Goal: Transaction & Acquisition: Purchase product/service

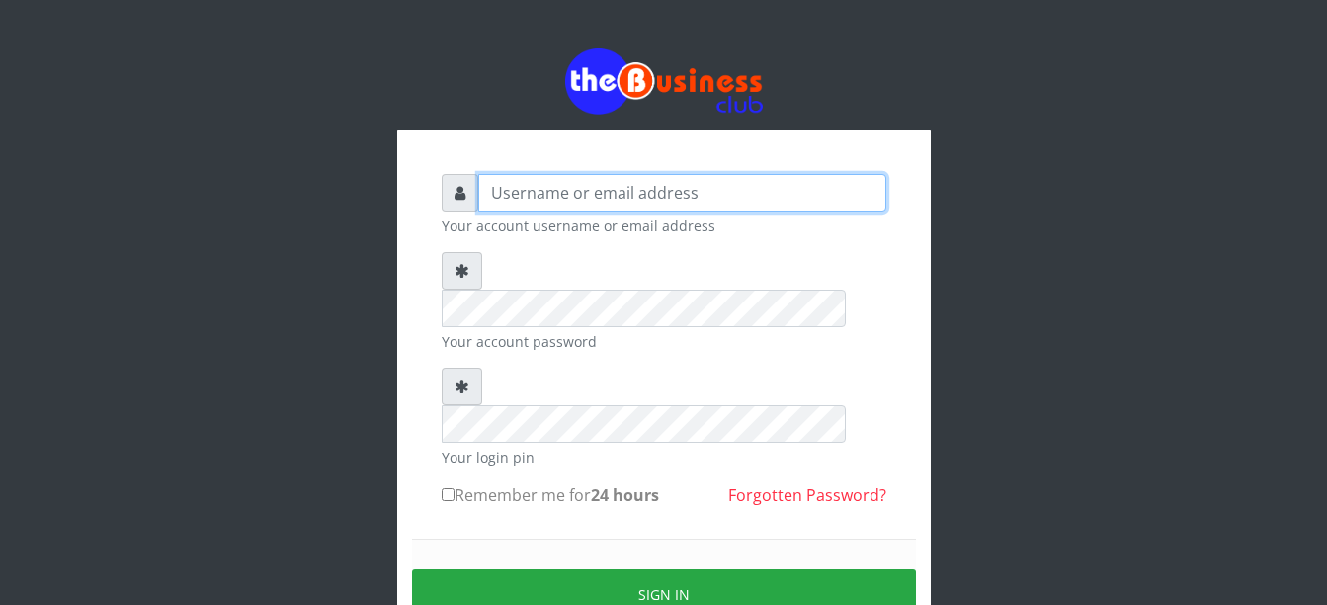
type input "Busybrain2"
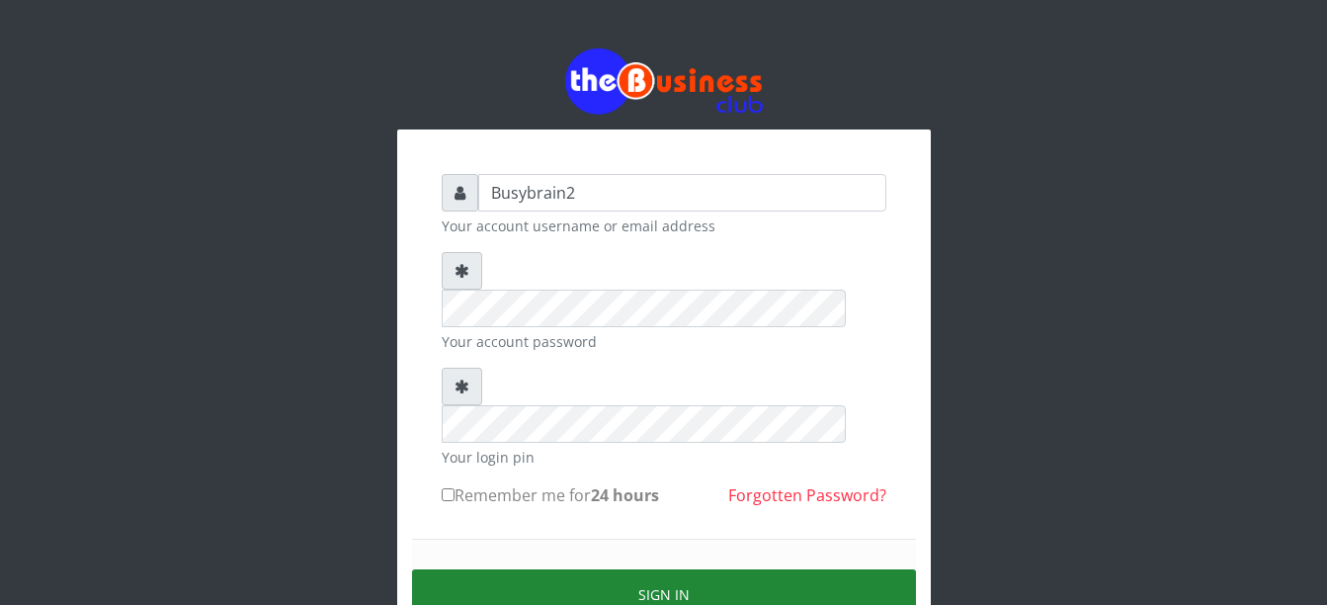
click at [622, 569] on button "Sign in" at bounding box center [664, 594] width 504 height 50
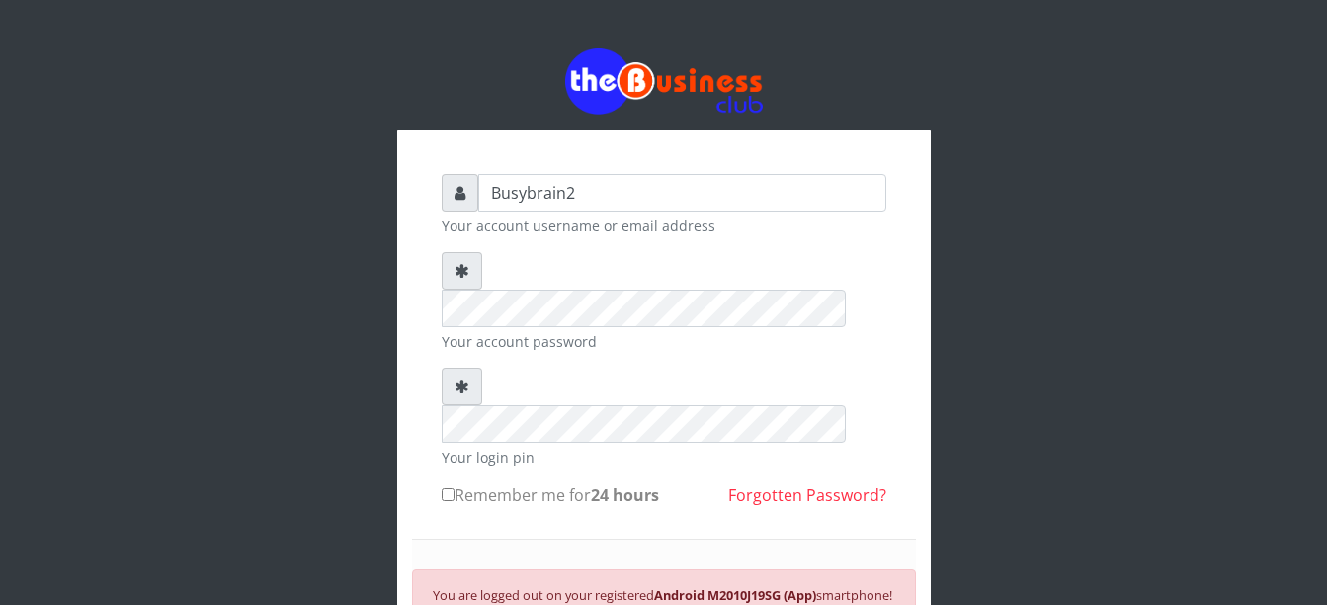
scroll to position [190, 0]
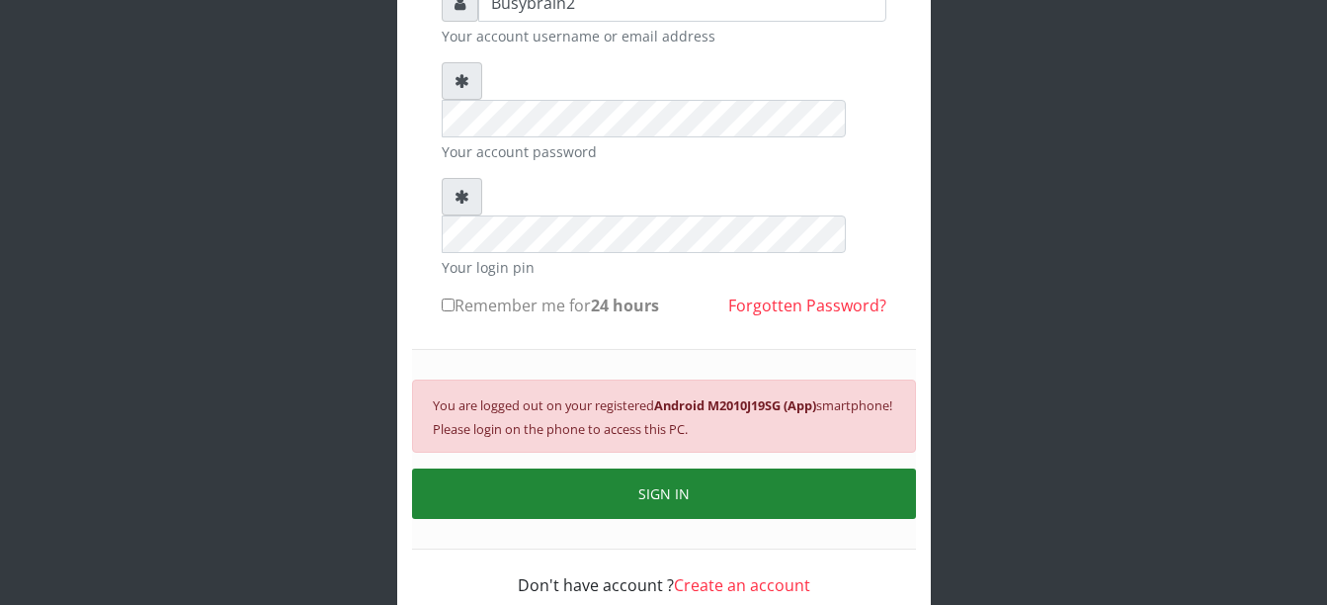
click at [822, 468] on button "SIGN IN" at bounding box center [664, 493] width 504 height 50
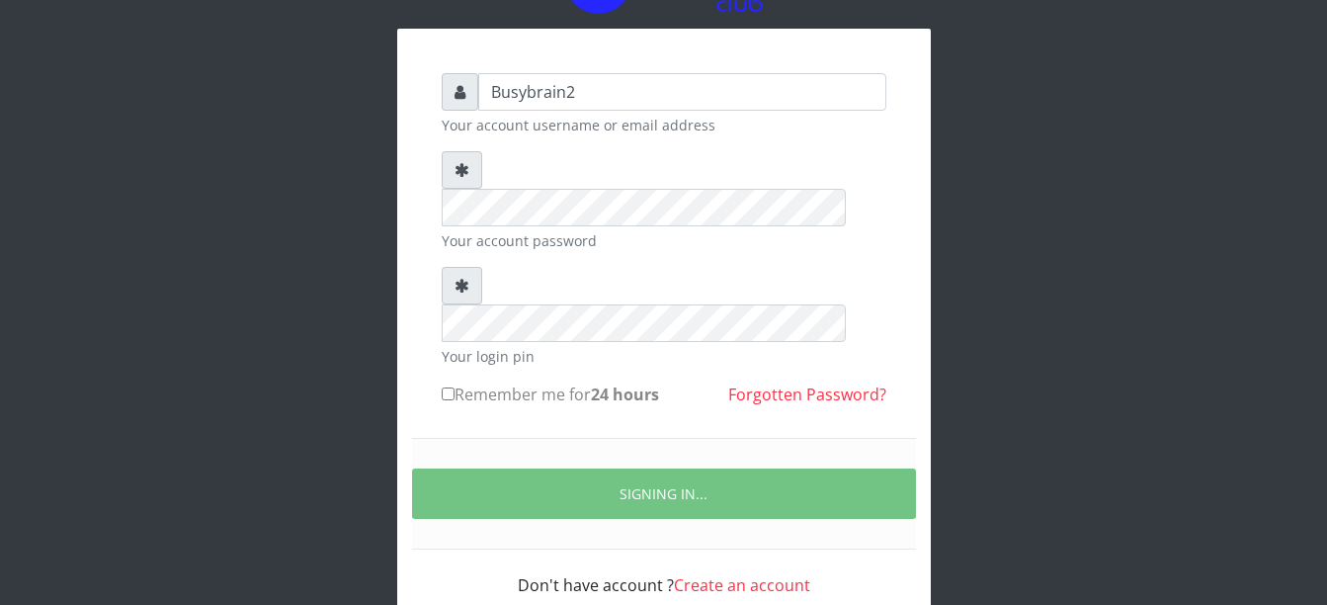
scroll to position [166, 0]
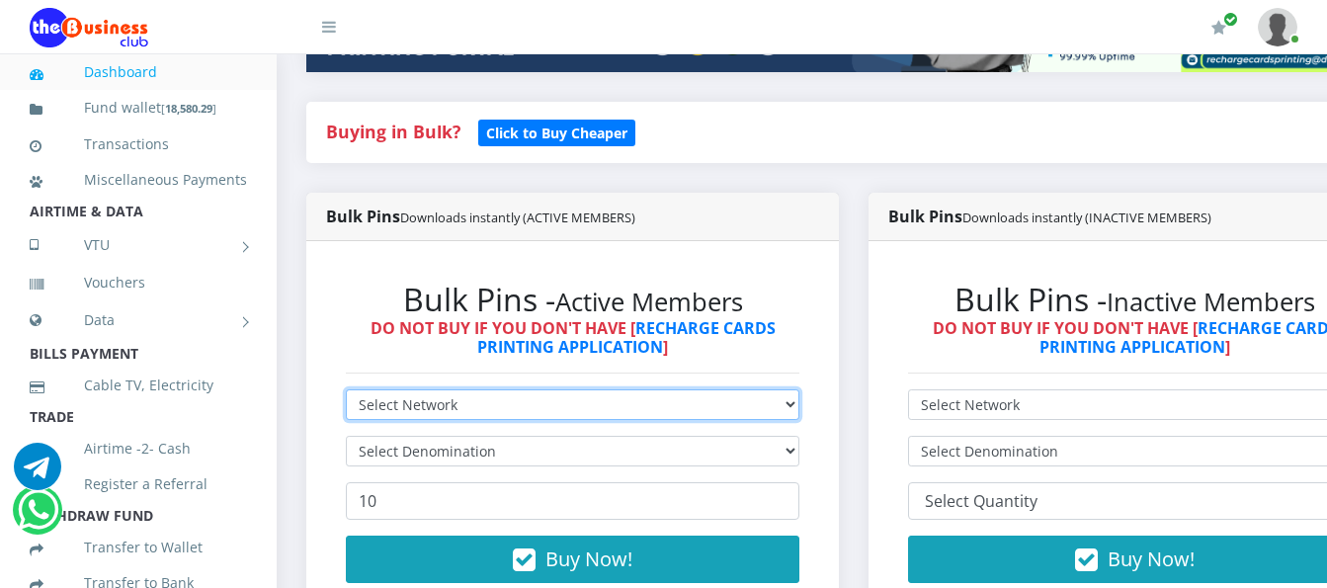
click at [652, 395] on select "Select Network MTN Globacom 9Mobile Airtel" at bounding box center [573, 404] width 454 height 31
select select "Airtel"
click at [346, 389] on select "Select Network MTN Globacom 9Mobile Airtel" at bounding box center [573, 404] width 454 height 31
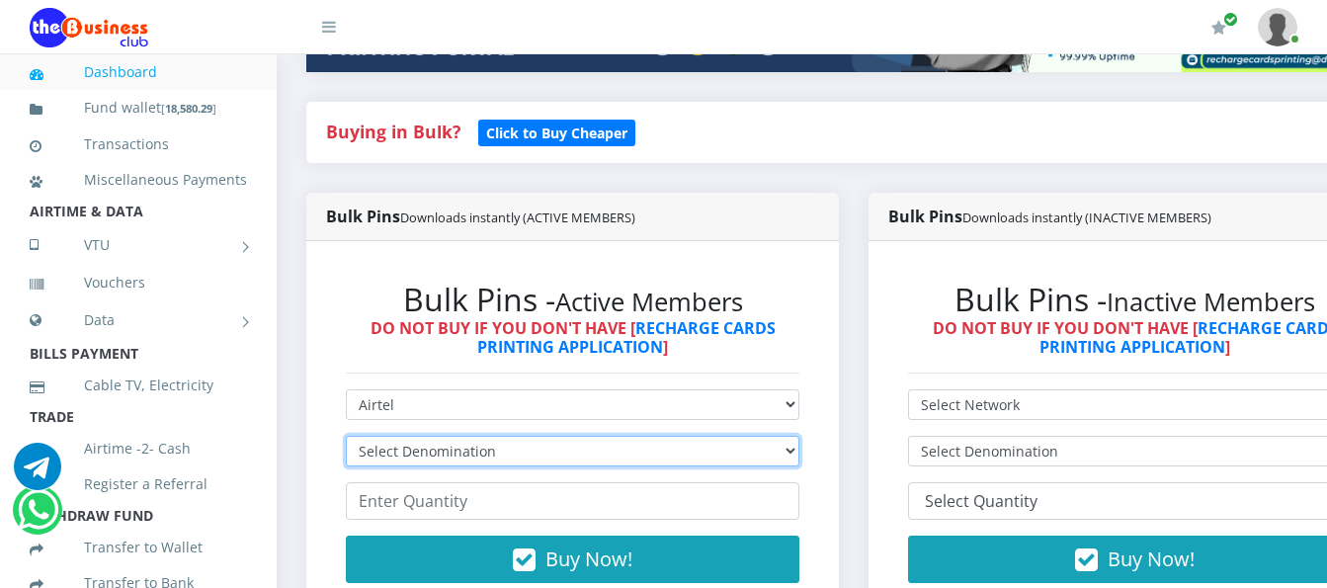
click at [658, 436] on select "Select Denomination Airtel NGN100 - ₦96.38 Airtel NGN200 - ₦192.76 Airtel NGN50…" at bounding box center [573, 451] width 454 height 31
select select "96.38-100"
click at [346, 436] on select "Select Denomination Airtel NGN100 - ₦96.38 Airtel NGN200 - ₦192.76 Airtel NGN50…" at bounding box center [573, 451] width 454 height 31
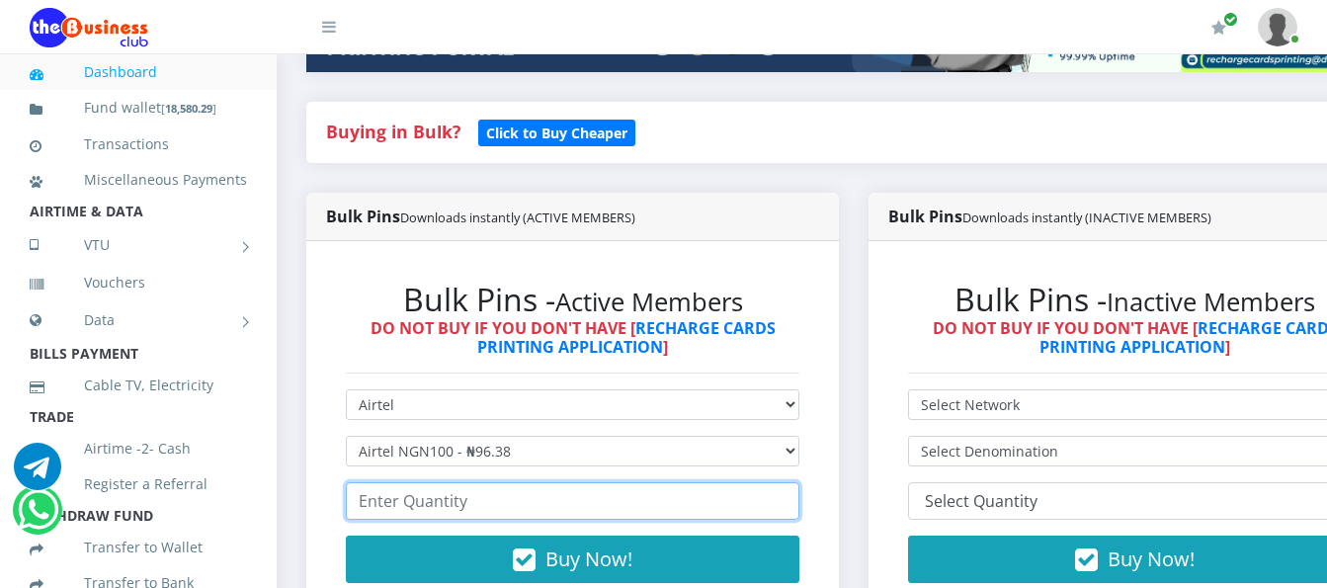
click at [647, 482] on input "number" at bounding box center [573, 501] width 454 height 38
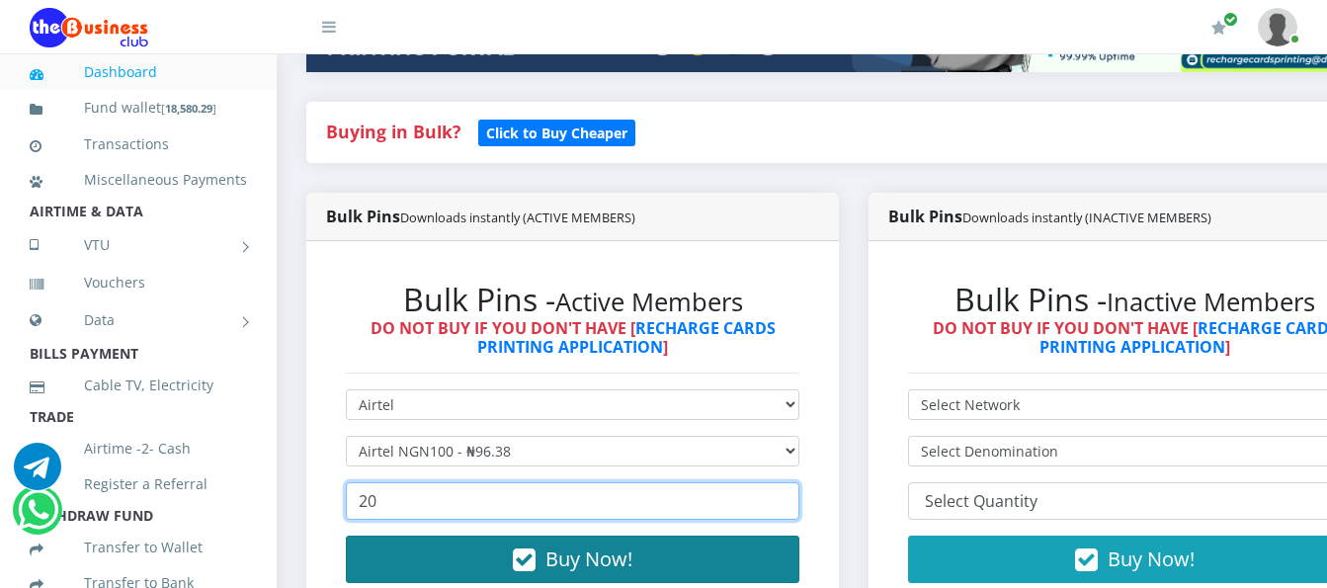
type input "20"
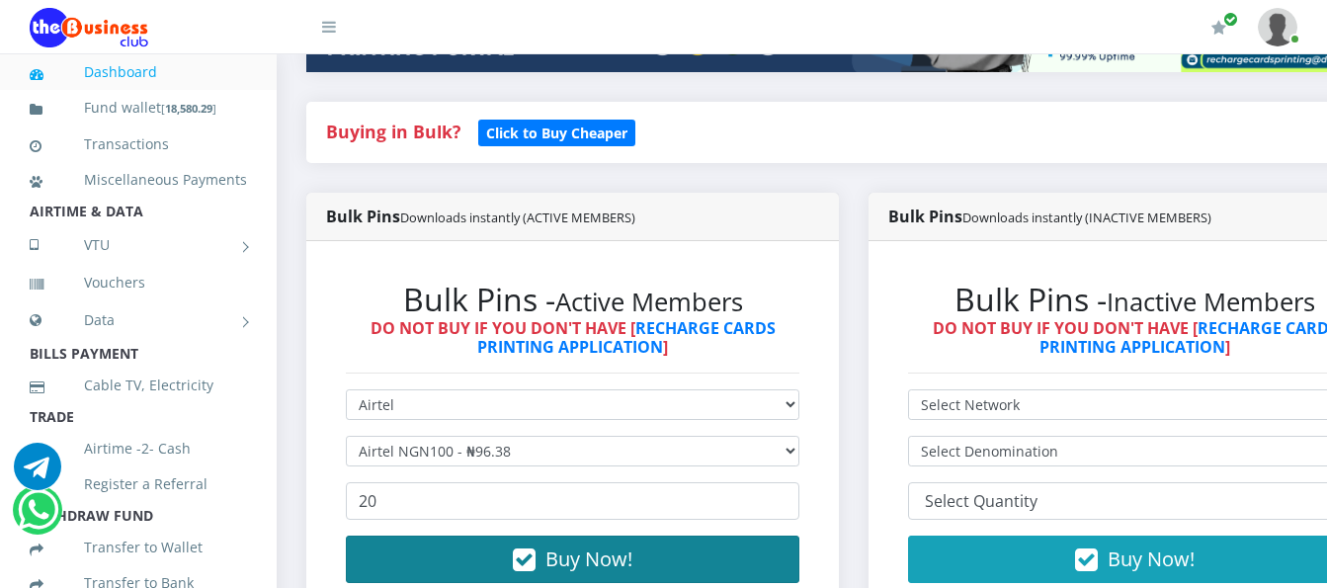
click at [713, 556] on button "Buy Now!" at bounding box center [573, 559] width 454 height 47
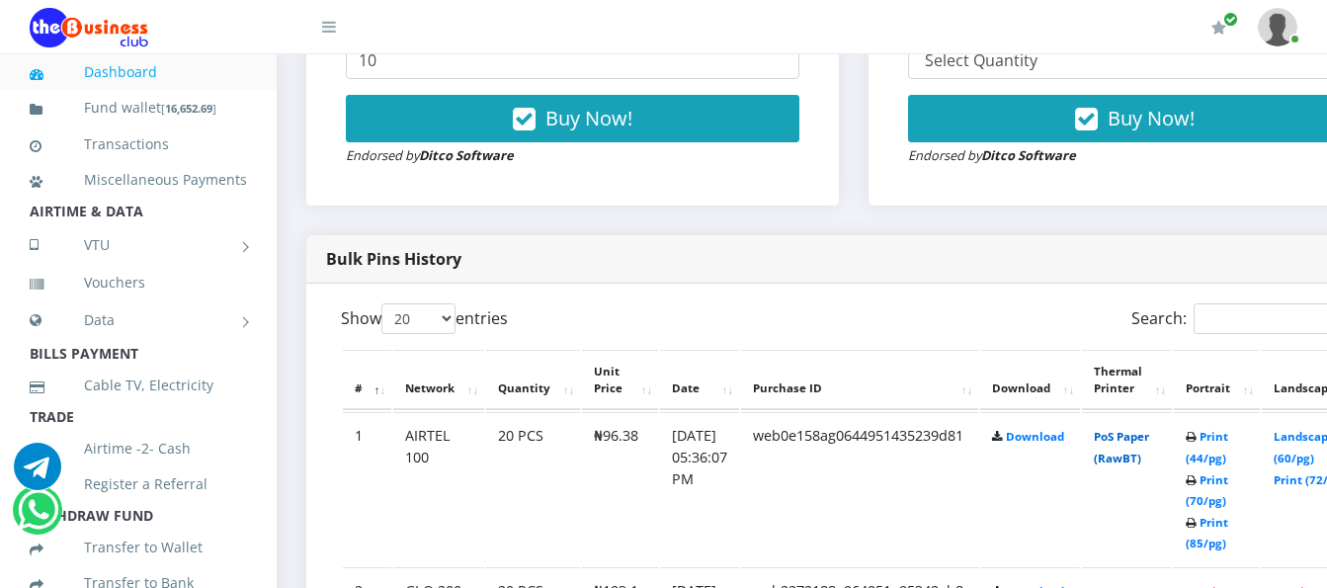
click at [1140, 429] on link "PoS Paper (RawBT)" at bounding box center [1121, 447] width 55 height 37
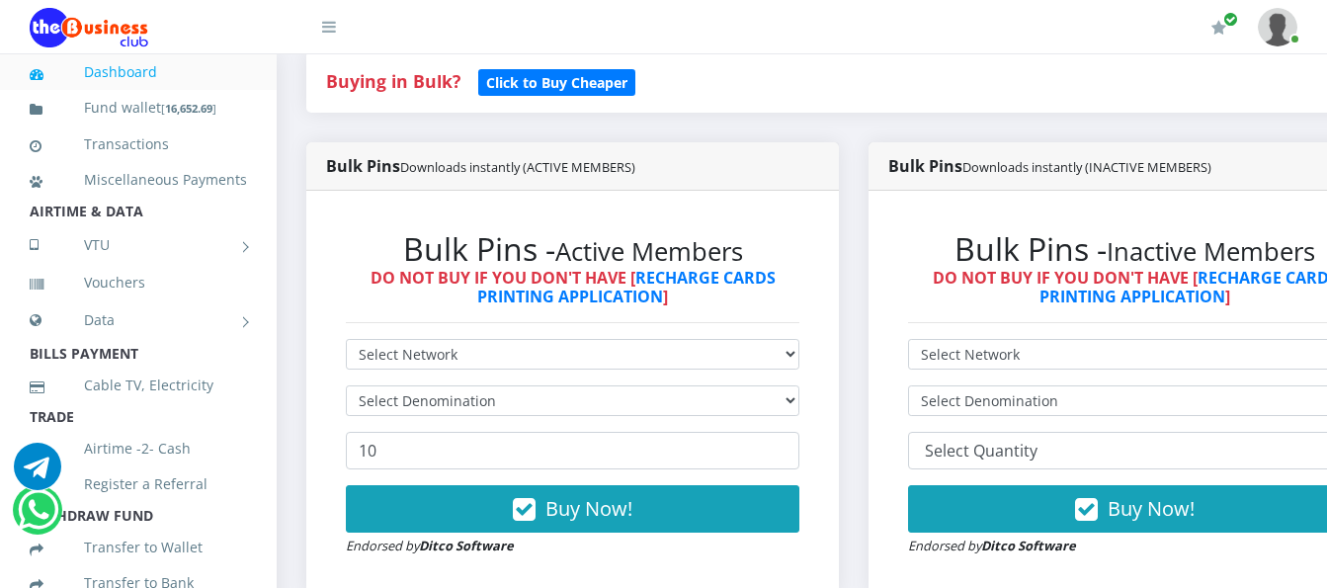
scroll to position [441, 0]
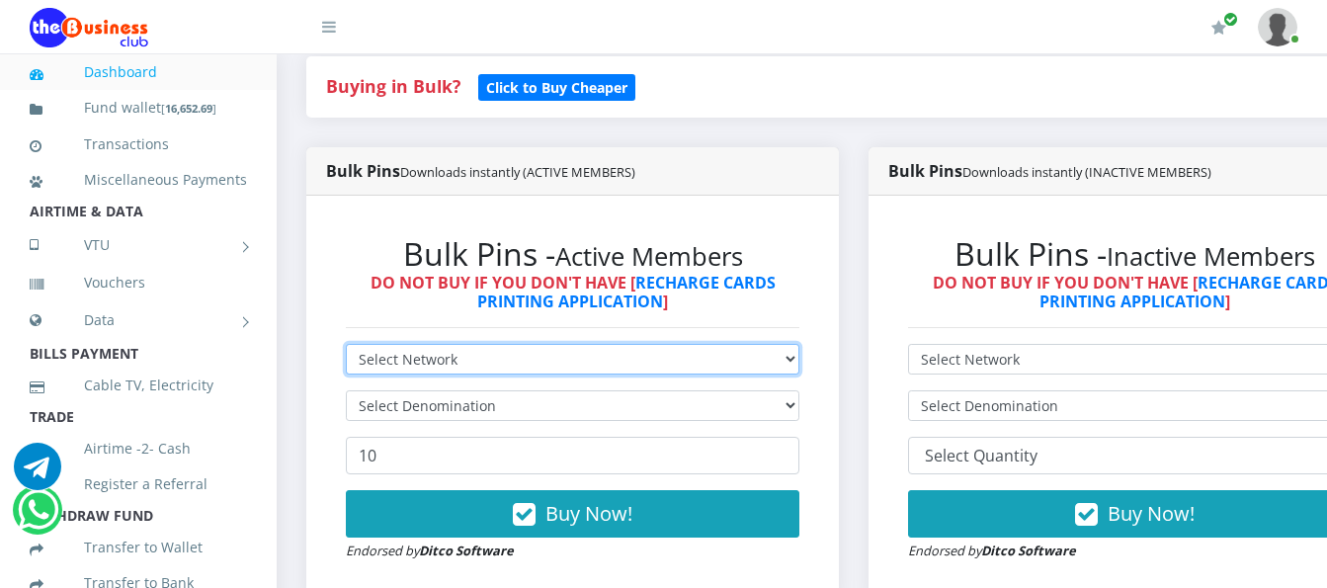
click at [565, 344] on select "Select Network MTN Globacom 9Mobile Airtel" at bounding box center [573, 359] width 454 height 31
select select "Airtel"
click at [346, 344] on select "Select Network MTN Globacom 9Mobile Airtel" at bounding box center [573, 359] width 454 height 31
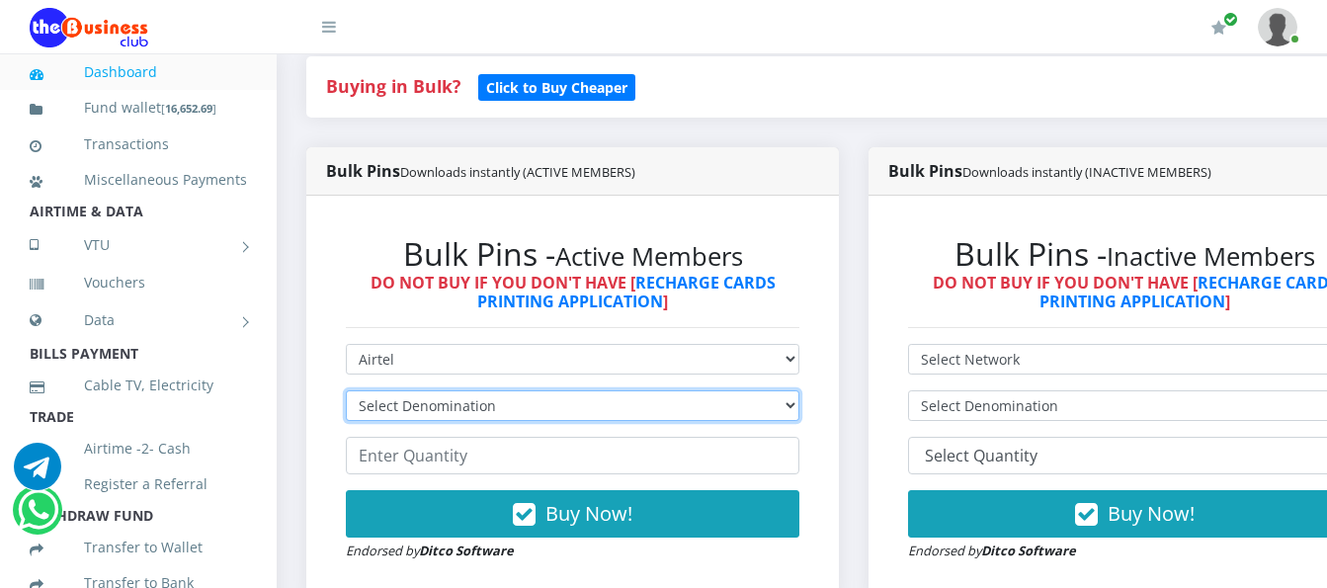
click at [554, 390] on select "Select Denomination Airtel NGN100 - ₦96.38 Airtel NGN200 - ₦192.76 Airtel NGN50…" at bounding box center [573, 405] width 454 height 31
select select "192.76-200"
click at [346, 390] on select "Select Denomination Airtel NGN100 - ₦96.38 Airtel NGN200 - ₦192.76 Airtel NGN50…" at bounding box center [573, 405] width 454 height 31
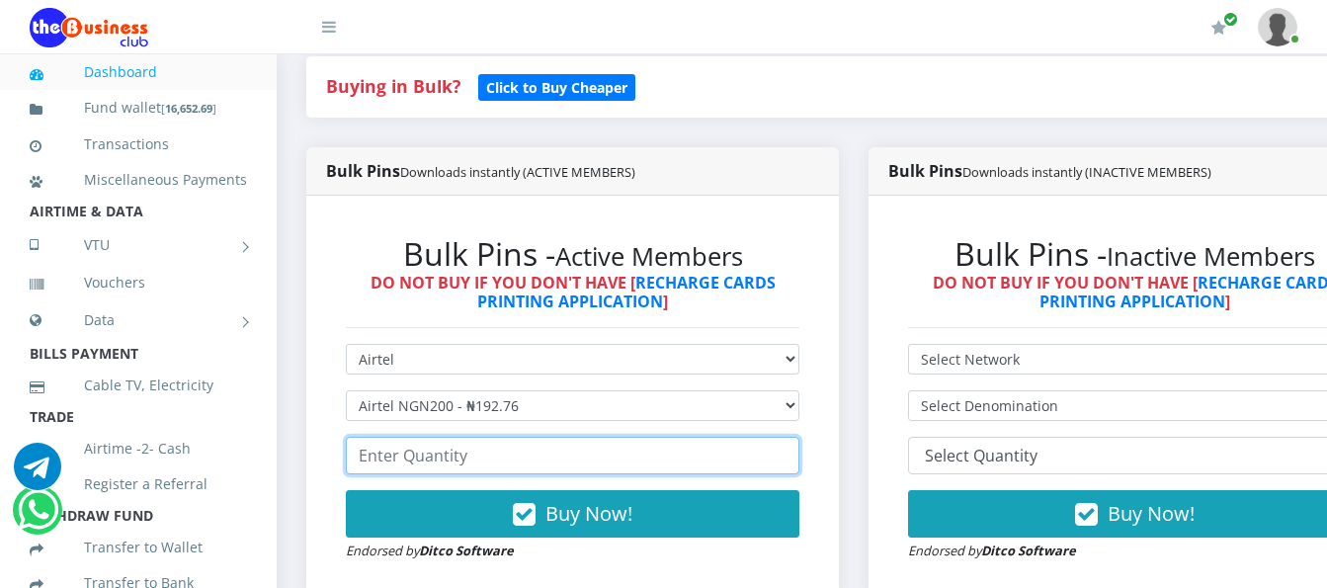
click at [554, 439] on input "number" at bounding box center [573, 456] width 454 height 38
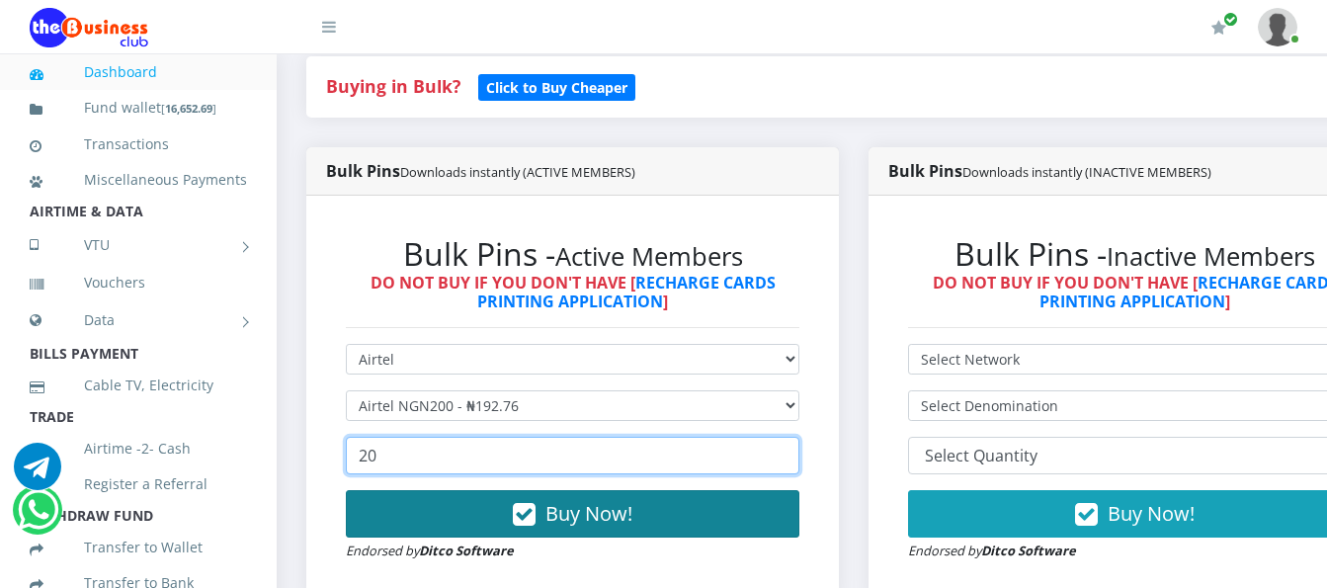
type input "20"
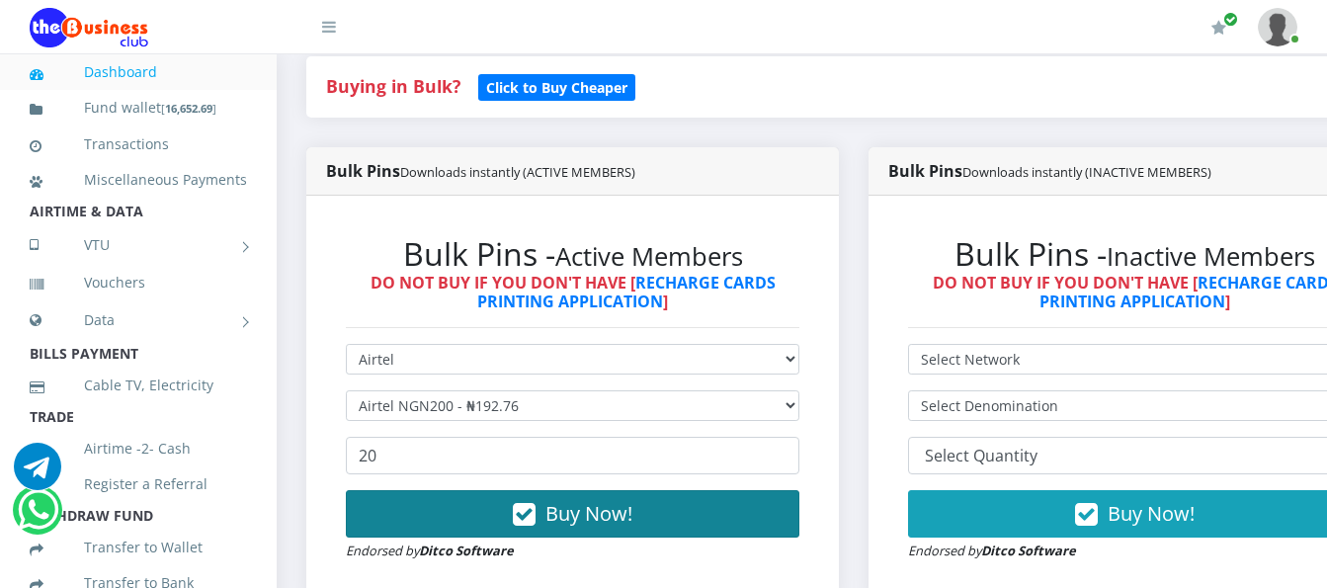
click at [601, 500] on span "Buy Now!" at bounding box center [589, 513] width 87 height 27
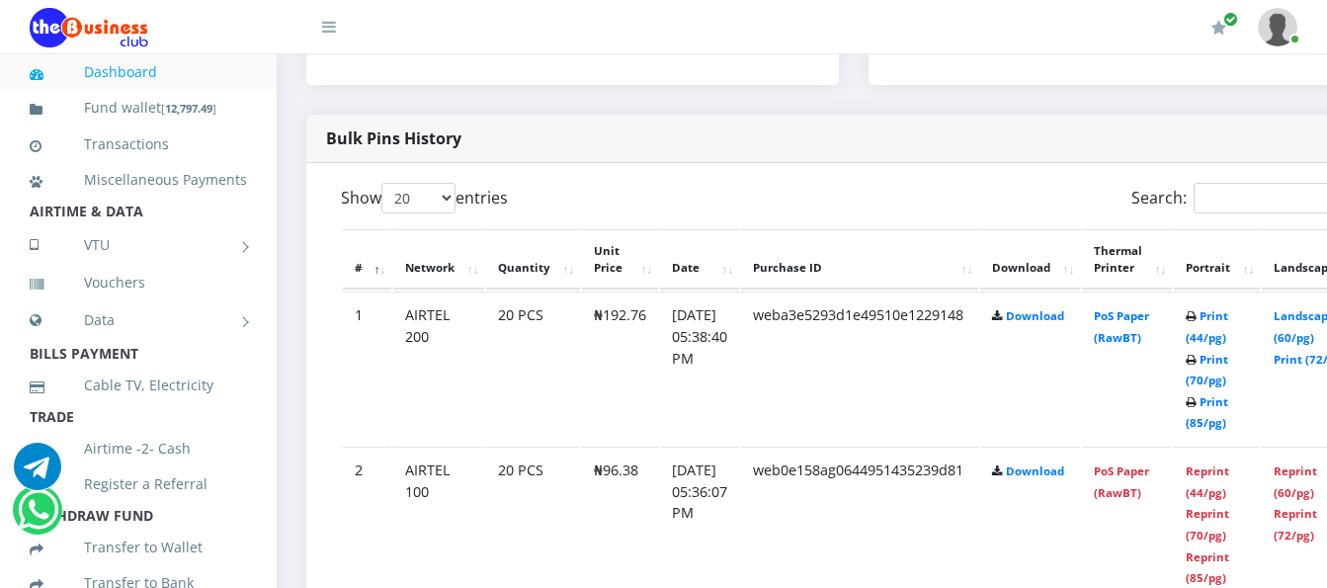
scroll to position [980, 0]
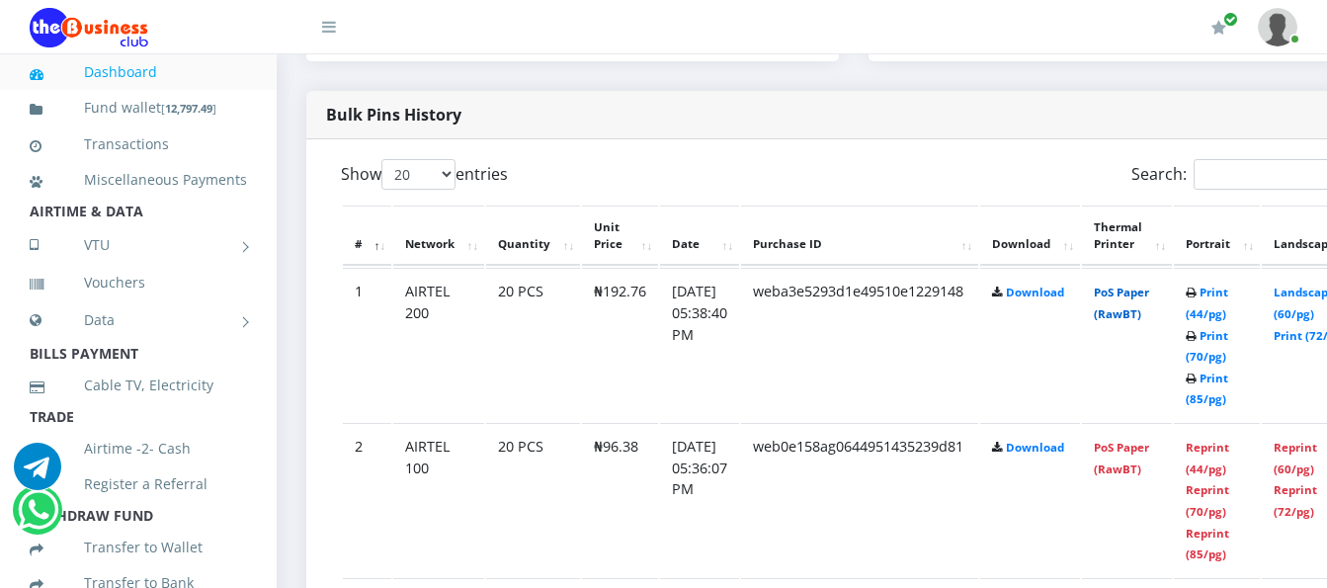
click at [1149, 285] on link "PoS Paper (RawBT)" at bounding box center [1121, 303] width 55 height 37
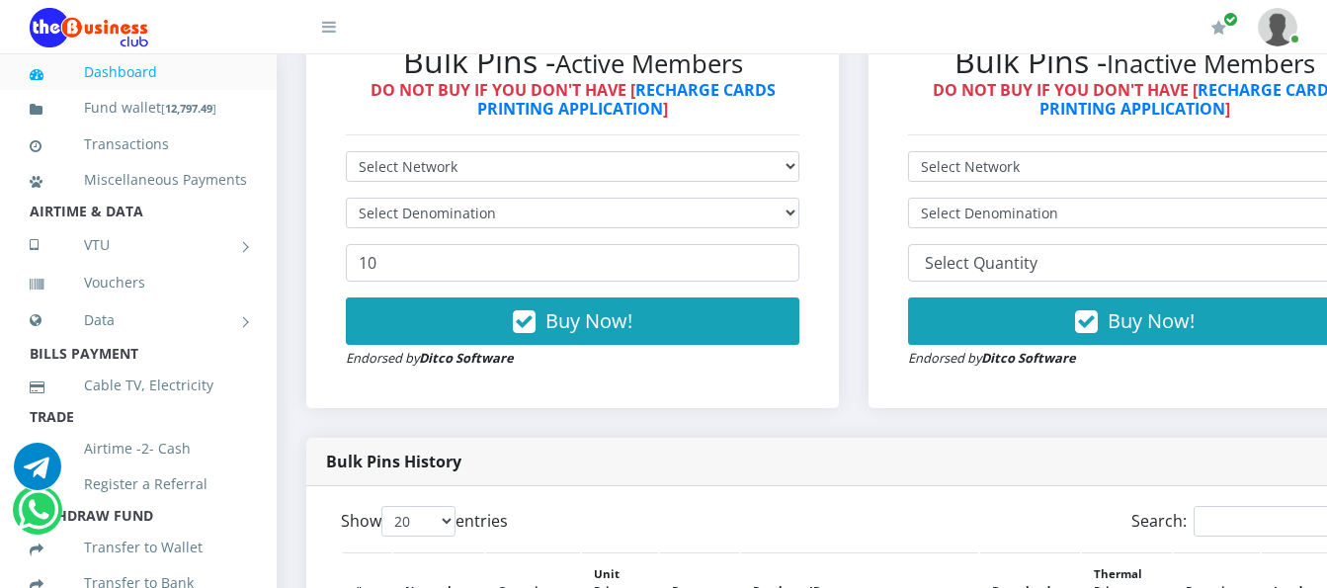
scroll to position [585, 0]
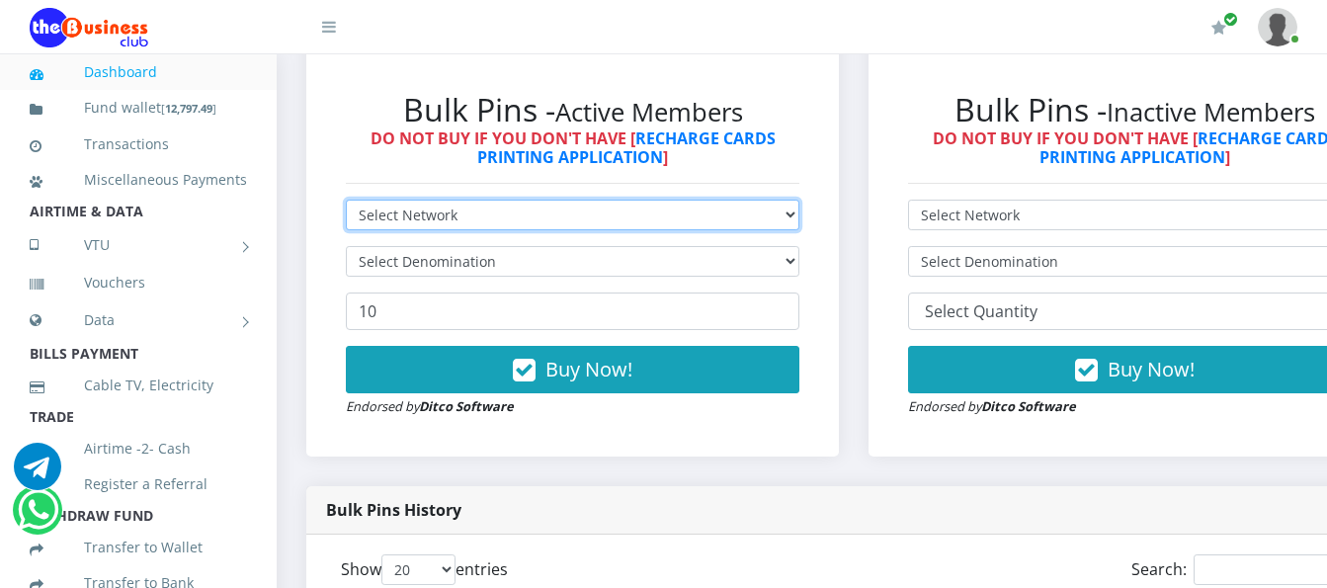
click at [800, 200] on select "Select Network MTN Globacom 9Mobile Airtel" at bounding box center [573, 215] width 454 height 31
select select "Airtel"
click at [346, 200] on select "Select Network MTN Globacom 9Mobile Airtel" at bounding box center [573, 215] width 454 height 31
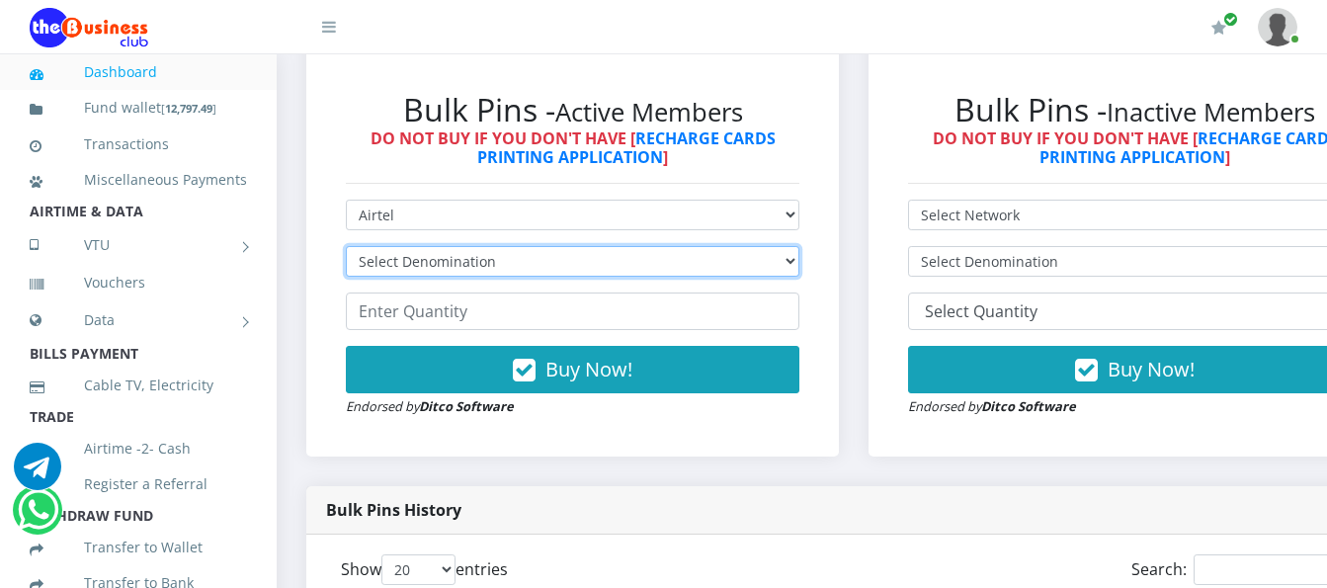
click at [740, 247] on select "Select Denomination Airtel NGN100 - ₦96.38 Airtel NGN200 - ₦192.76 Airtel NGN50…" at bounding box center [573, 261] width 454 height 31
select select "481.9-500"
click at [346, 246] on select "Select Denomination Airtel NGN100 - ₦96.38 Airtel NGN200 - ₦192.76 Airtel NGN50…" at bounding box center [573, 261] width 454 height 31
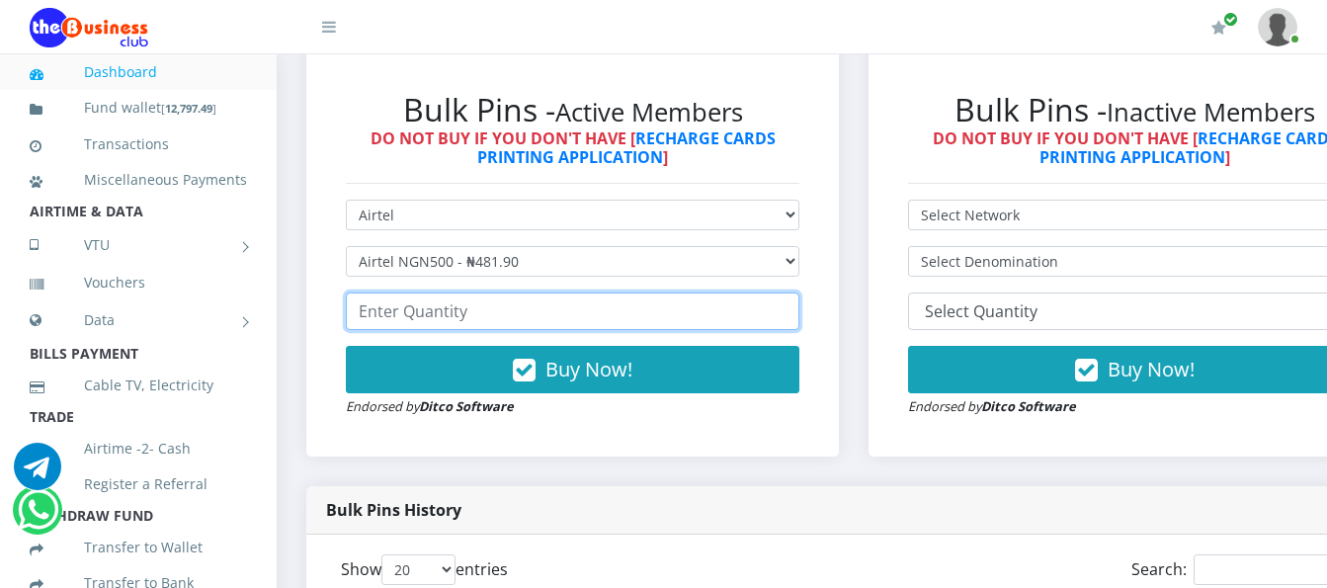
click at [729, 296] on input "number" at bounding box center [573, 312] width 454 height 38
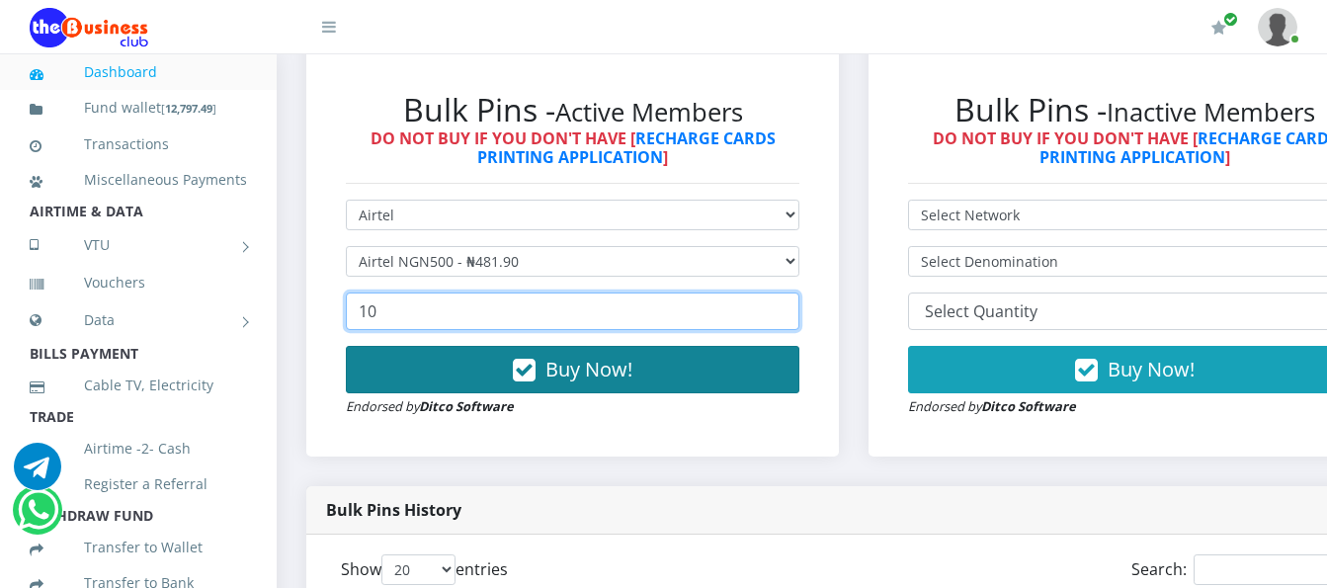
type input "10"
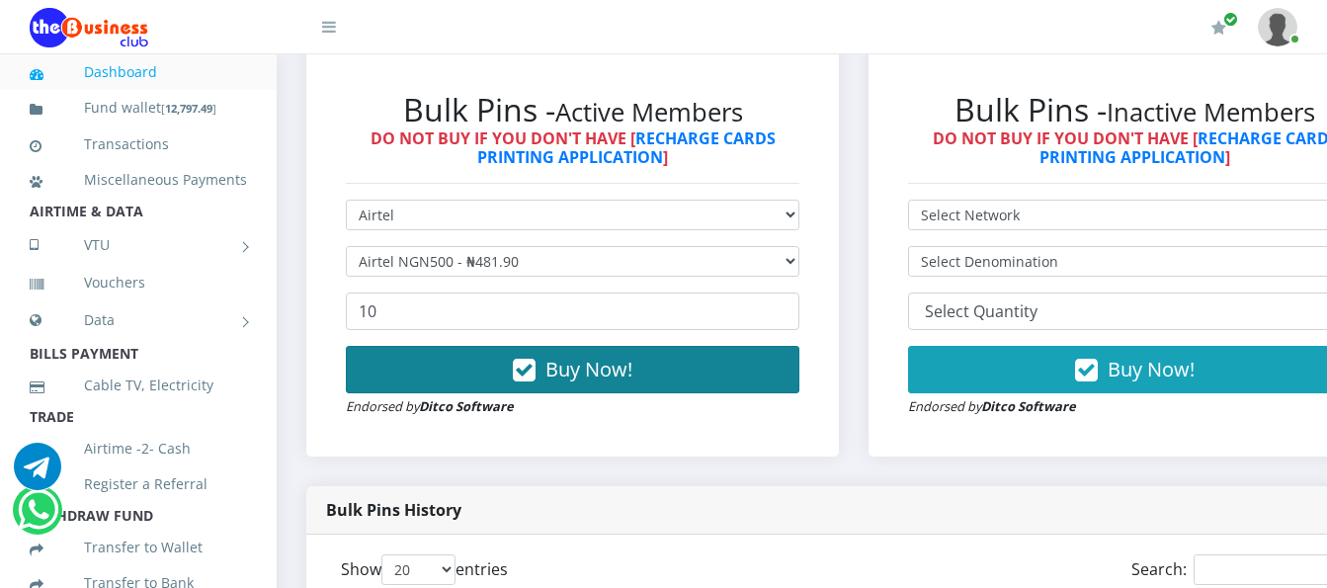
click at [779, 346] on button "Buy Now!" at bounding box center [573, 369] width 454 height 47
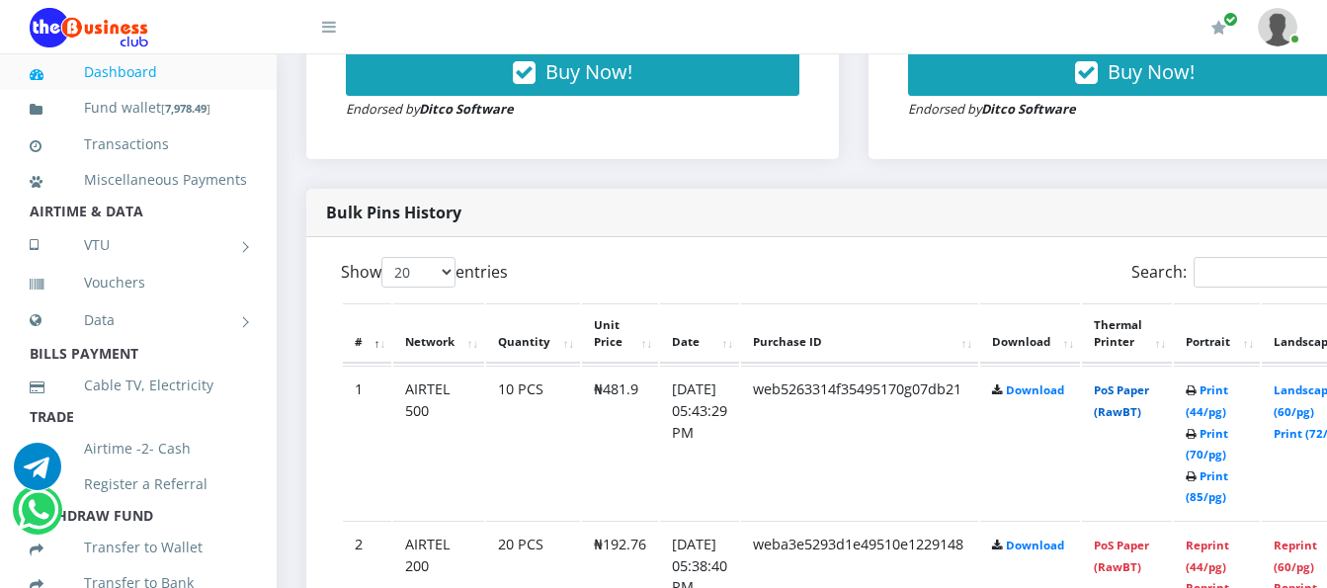
click at [1149, 382] on link "PoS Paper (RawBT)" at bounding box center [1121, 400] width 55 height 37
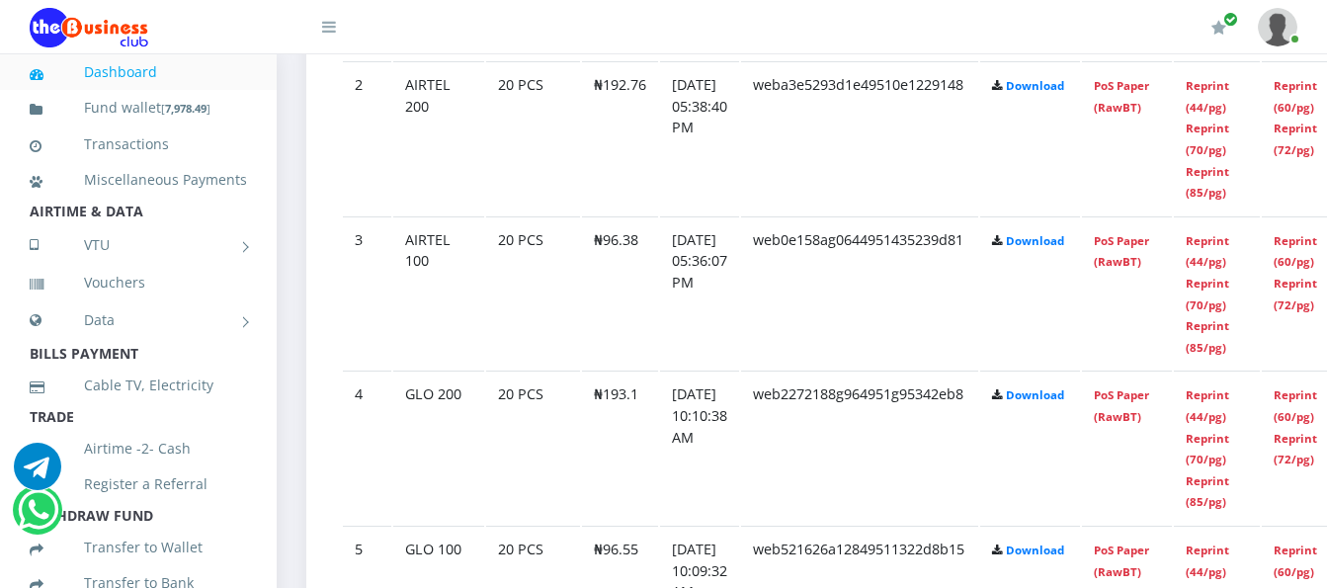
scroll to position [1397, 0]
